Goal: Information Seeking & Learning: Learn about a topic

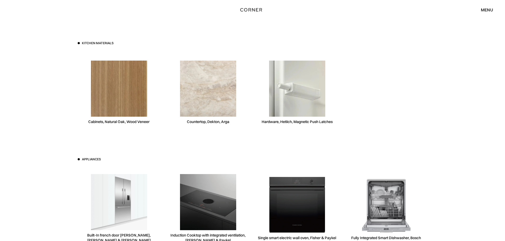
scroll to position [1458, 0]
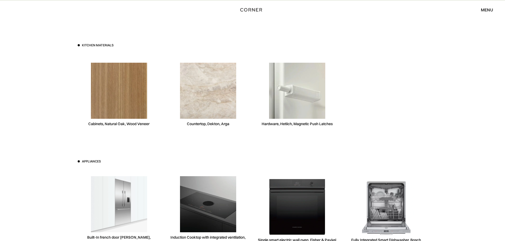
click at [199, 125] on div "Countertop, Dekton, Arga" at bounding box center [208, 124] width 42 height 5
click at [230, 123] on div "Countertop, Dekton, Arga" at bounding box center [208, 95] width 83 height 82
click at [217, 86] on img at bounding box center [208, 91] width 56 height 56
click at [187, 106] on img at bounding box center [208, 91] width 56 height 56
click at [199, 90] on img at bounding box center [208, 91] width 56 height 56
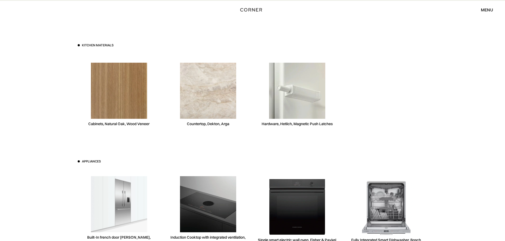
drag, startPoint x: 199, startPoint y: 90, endPoint x: 224, endPoint y: 116, distance: 36.4
click at [199, 90] on img at bounding box center [208, 91] width 56 height 56
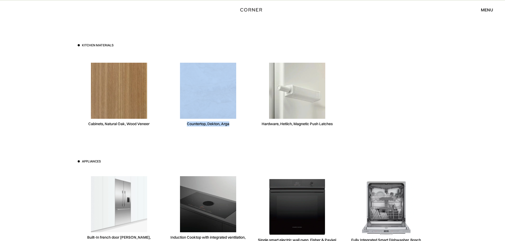
drag, startPoint x: 241, startPoint y: 133, endPoint x: 179, endPoint y: 125, distance: 62.2
click at [179, 125] on div "Countertop, Dekton, Arga" at bounding box center [208, 95] width 83 height 82
click at [180, 125] on div "Countertop, Dekton, Arga" at bounding box center [208, 95] width 83 height 82
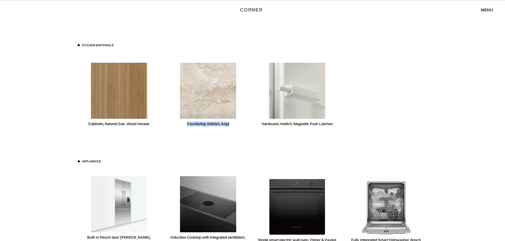
drag, startPoint x: 232, startPoint y: 126, endPoint x: 183, endPoint y: 125, distance: 48.8
click at [183, 125] on div "Countertop, Dekton, Arga" at bounding box center [208, 95] width 83 height 82
copy div "Countertop, Dekton, Arga"
